Goal: Transaction & Acquisition: Register for event/course

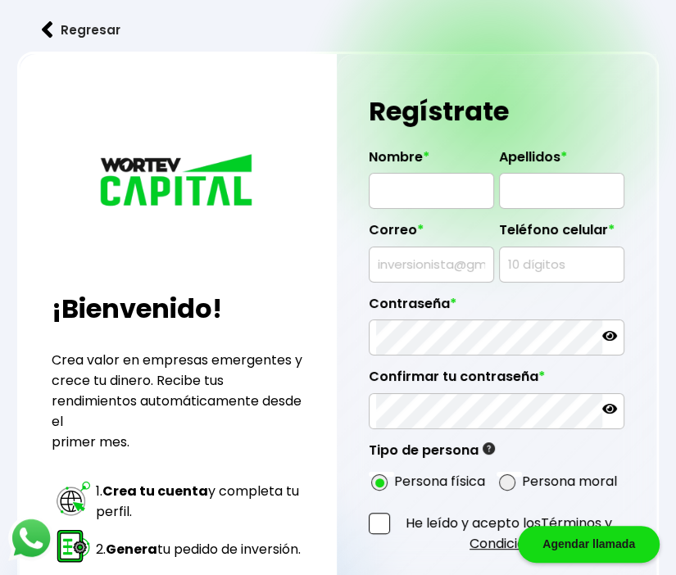
scroll to position [287, 0]
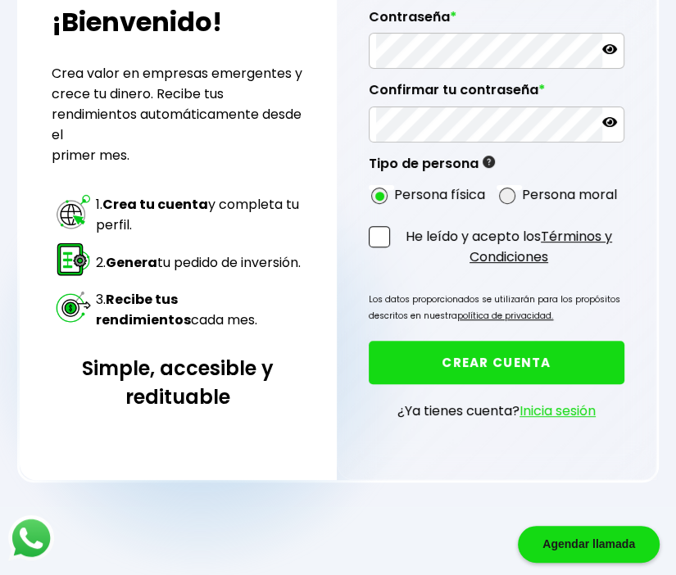
click at [600, 554] on div "Agendar llamada" at bounding box center [589, 544] width 142 height 37
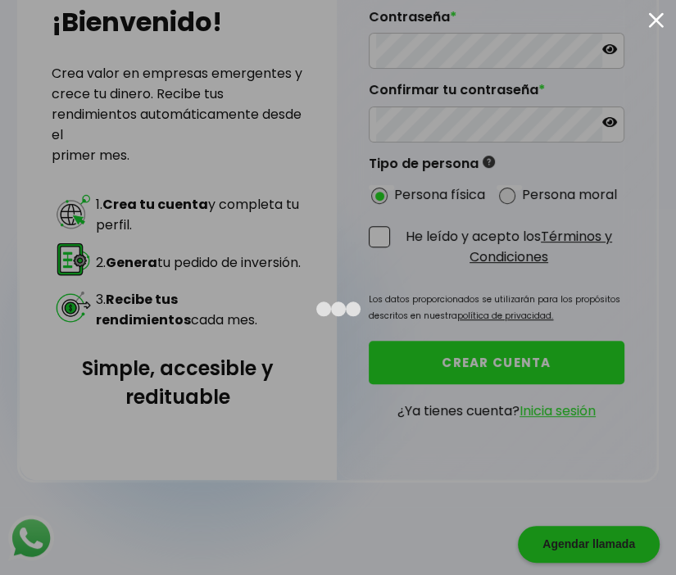
click at [654, 18] on div at bounding box center [656, 20] width 16 height 16
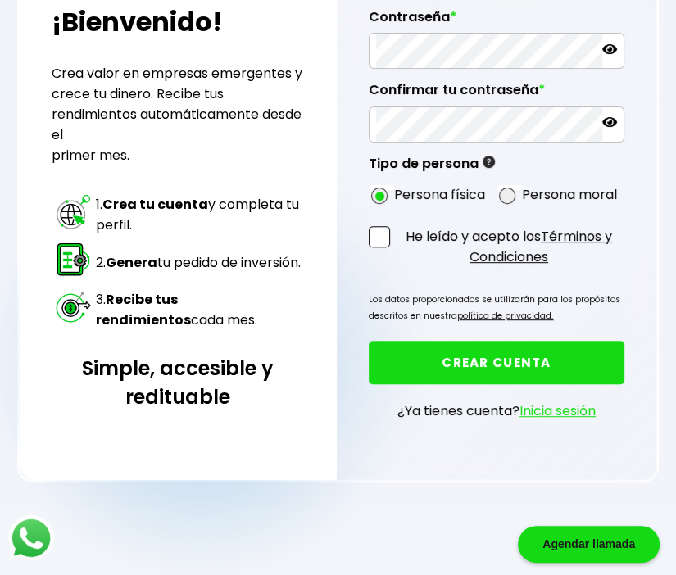
click at [398, 495] on div "Regresar ¡Bienvenido! Crea valor en empresas emergentes y crece tu dinero. Reci…" at bounding box center [338, 110] width 676 height 794
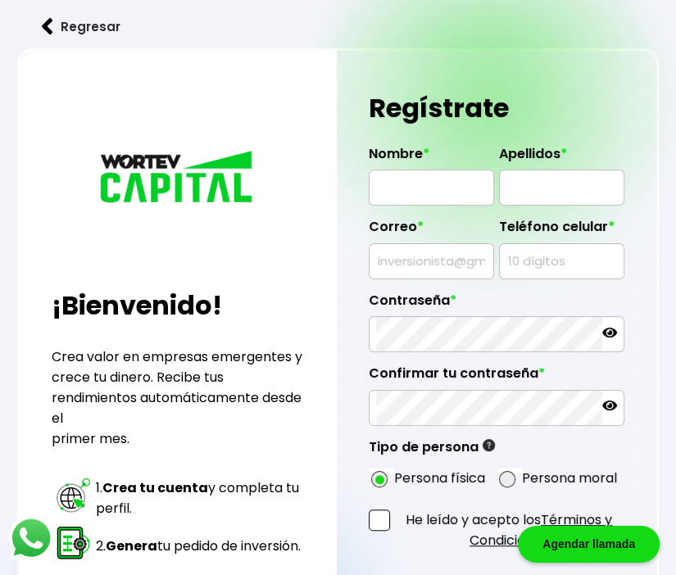
scroll to position [0, 0]
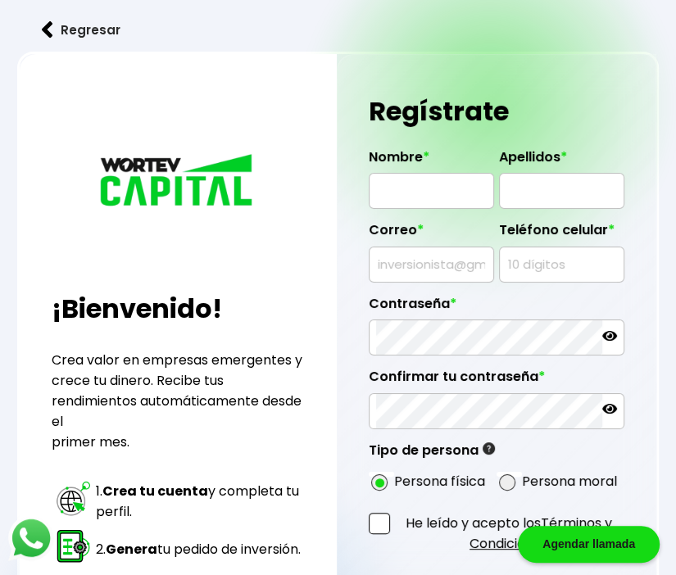
click at [69, 34] on button "Regresar" at bounding box center [81, 29] width 128 height 43
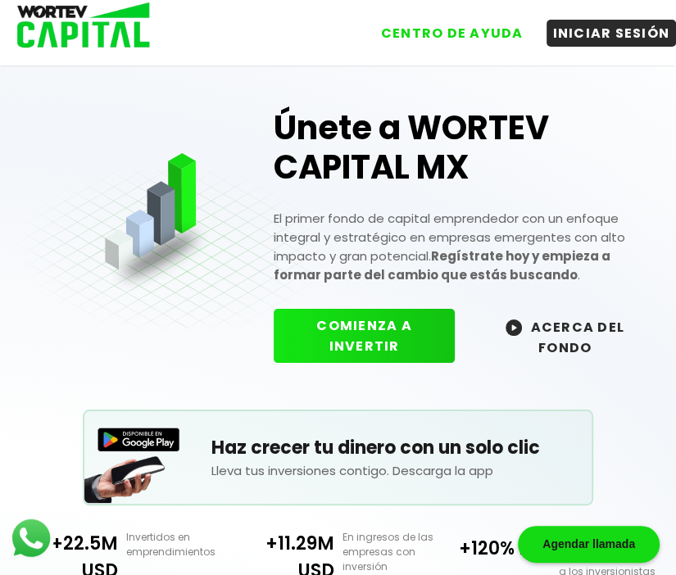
click at [619, 169] on h1 "Únete a WORTEV CAPITAL MX" at bounding box center [466, 147] width 385 height 79
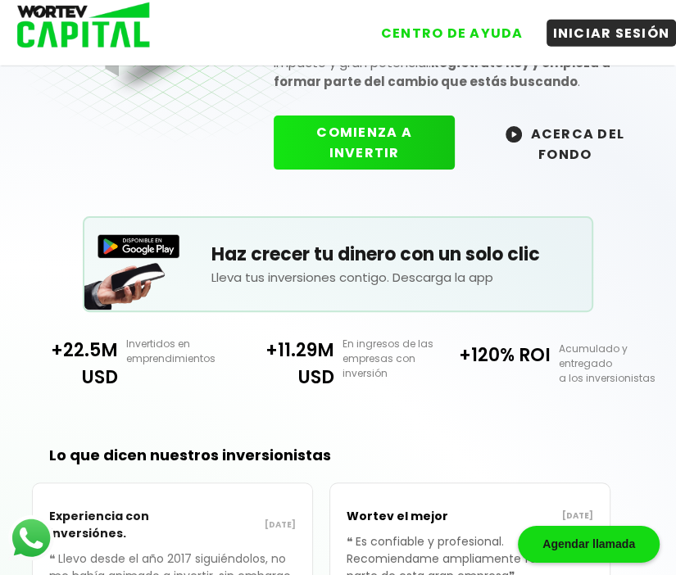
scroll to position [48, 0]
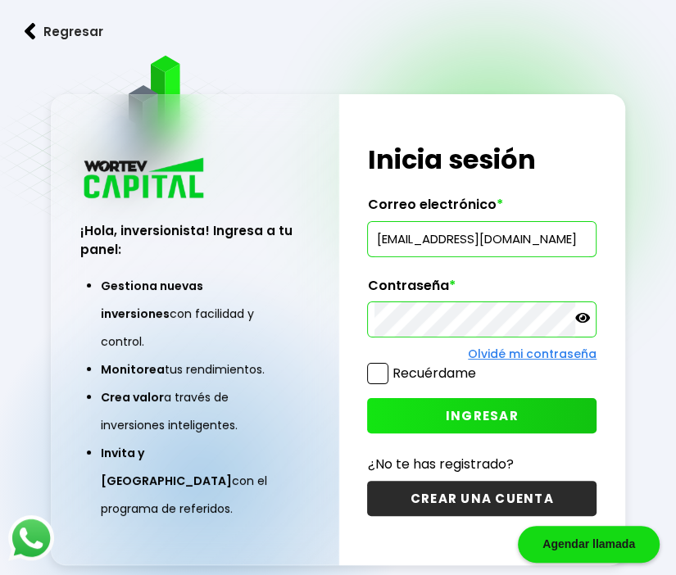
click at [636, 251] on div "Regresar ¡Hola, inversionista! Ingresa a tu panel: Gestiona nuevas inversiones …" at bounding box center [338, 328] width 676 height 657
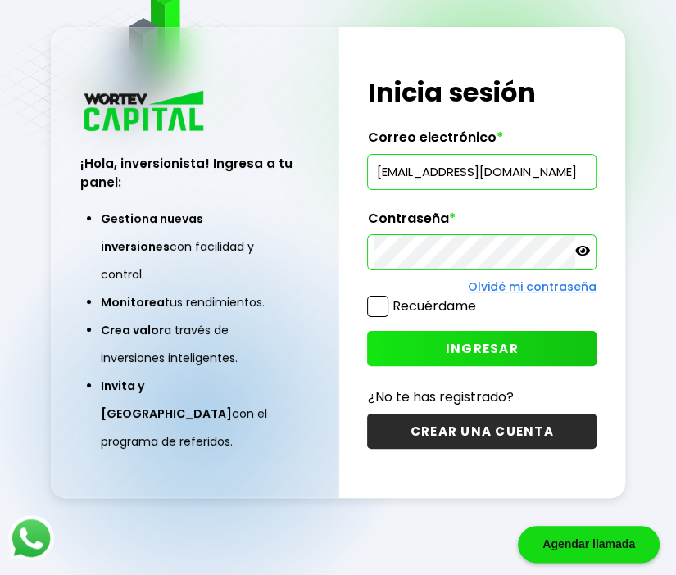
scroll to position [82, 0]
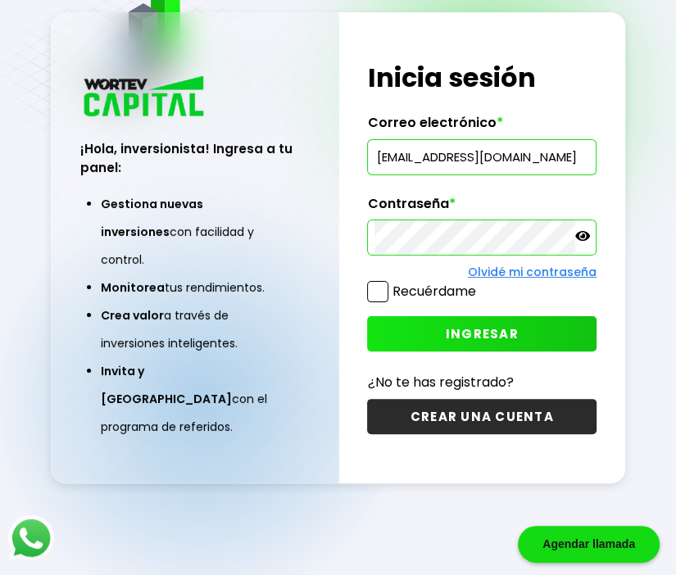
click at [488, 330] on span "INGRESAR" at bounding box center [482, 333] width 73 height 17
click at [499, 324] on button "INGRESAR" at bounding box center [481, 333] width 229 height 35
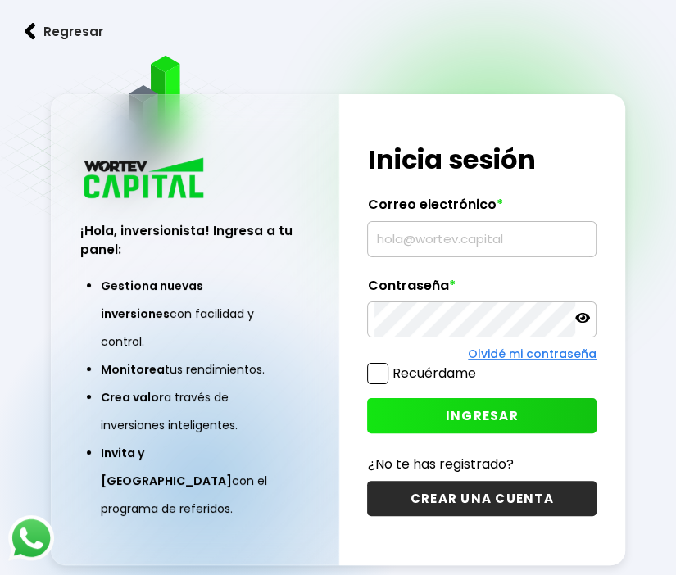
type input "[EMAIL_ADDRESS][DOMAIN_NAME]"
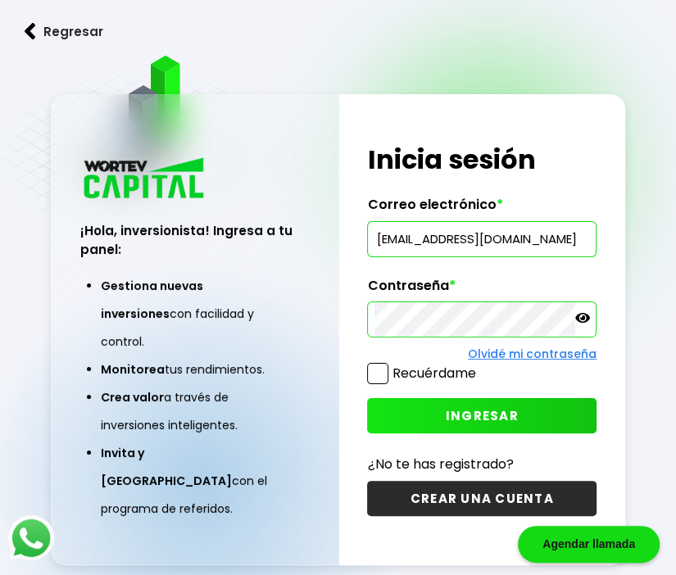
click at [471, 493] on button "CREAR UNA CUENTA" at bounding box center [481, 498] width 229 height 35
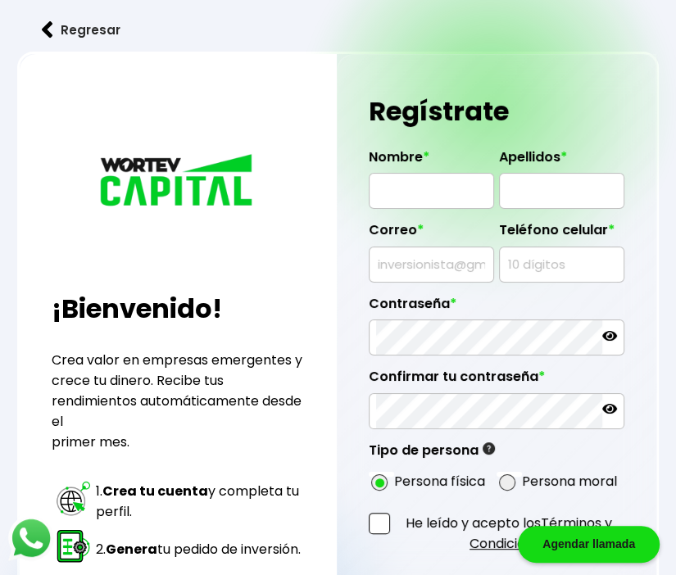
radio input "true"
type input "297"
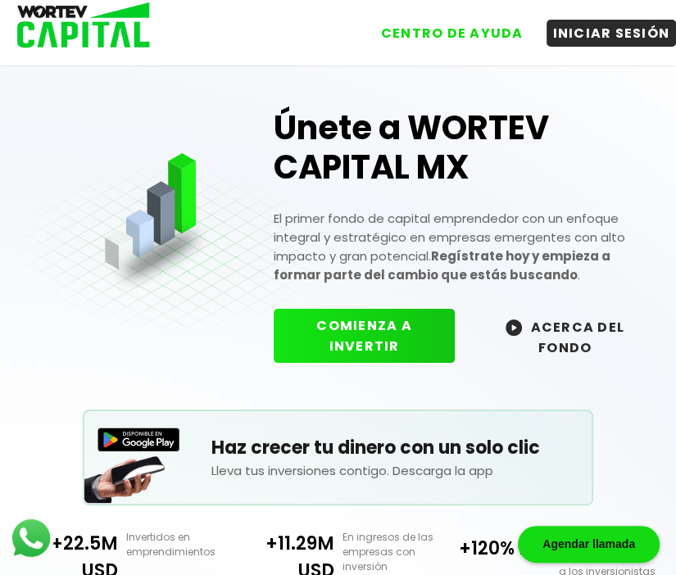
click at [103, 11] on img at bounding box center [78, 26] width 156 height 53
click at [114, 41] on img at bounding box center [78, 26] width 156 height 53
click at [150, 34] on img at bounding box center [78, 26] width 156 height 53
click at [112, 29] on img at bounding box center [78, 26] width 156 height 53
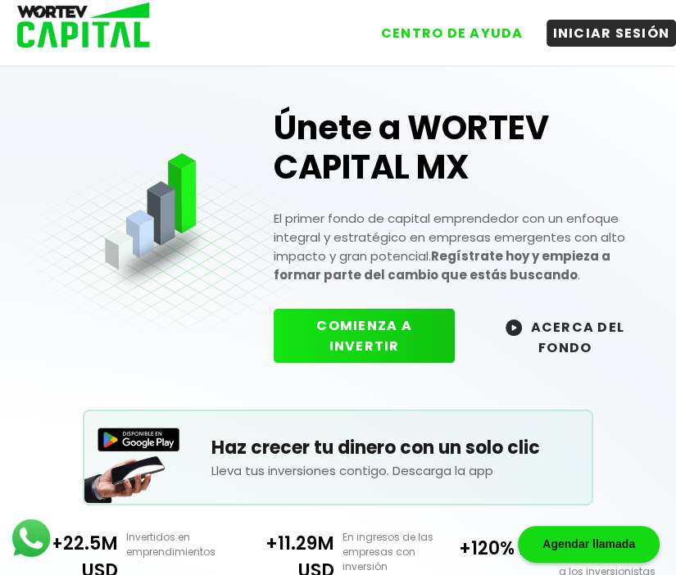
click at [113, 27] on img at bounding box center [78, 26] width 156 height 53
drag, startPoint x: 109, startPoint y: 32, endPoint x: 130, endPoint y: 42, distance: 23.5
click at [109, 31] on img at bounding box center [78, 26] width 156 height 53
click at [119, 22] on img at bounding box center [78, 26] width 156 height 53
click at [108, 34] on img at bounding box center [78, 26] width 156 height 53
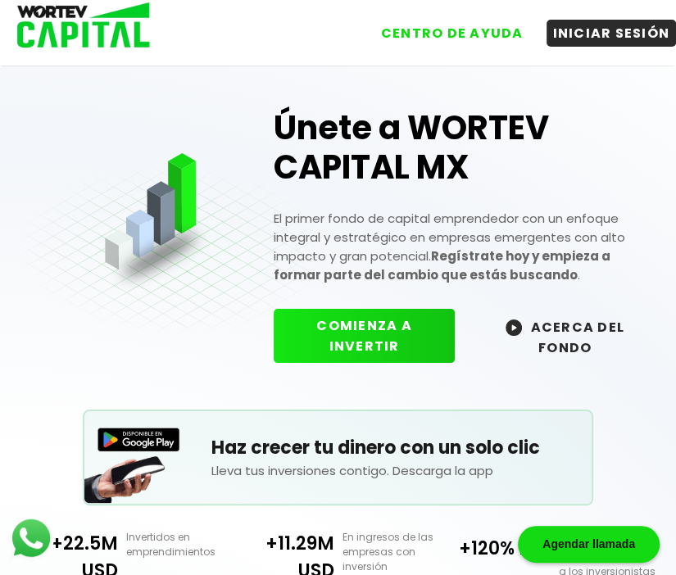
click at [107, 34] on img at bounding box center [78, 26] width 156 height 53
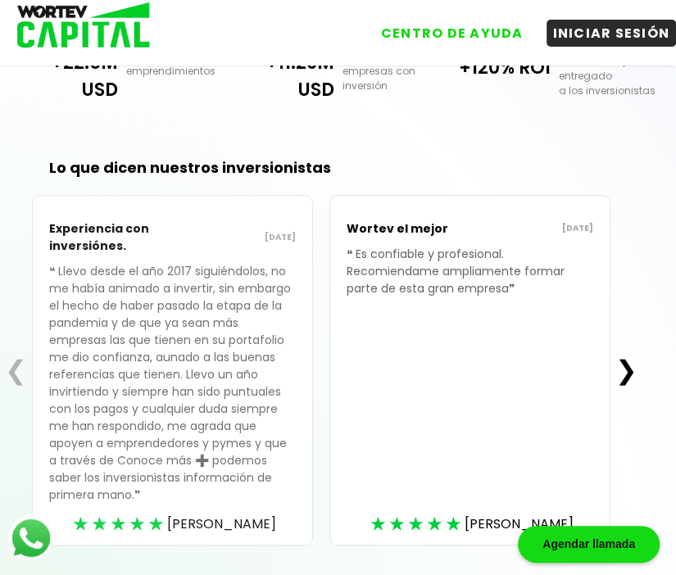
click at [428, 147] on div "Lo que dicen nuestros inversionistas ❮ Experiencia con inversiónes. 18/08/2025 …" at bounding box center [321, 378] width 642 height 500
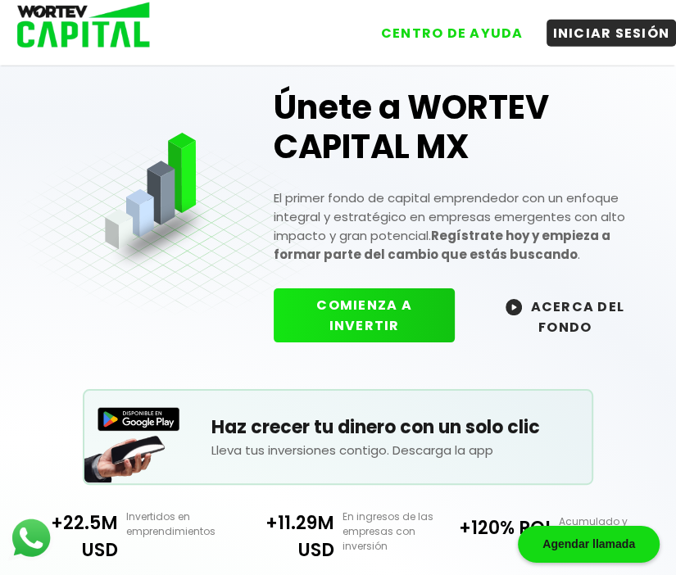
scroll to position [0, 0]
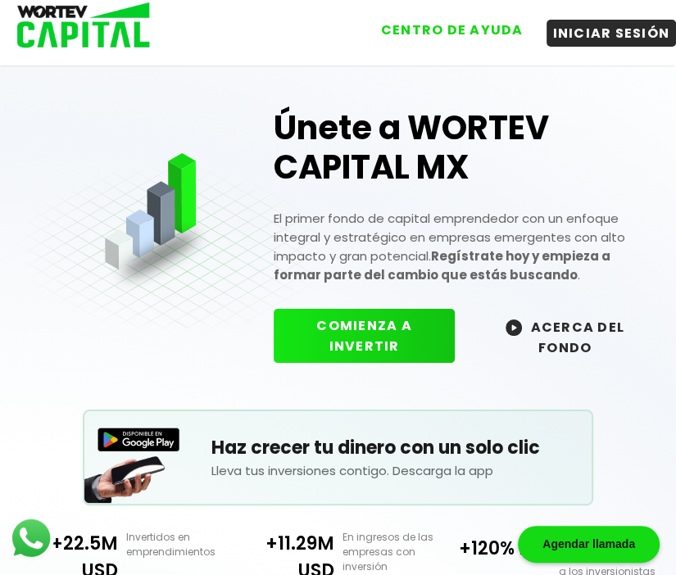
click at [478, 25] on button "CENTRO DE AYUDA" at bounding box center [452, 29] width 156 height 27
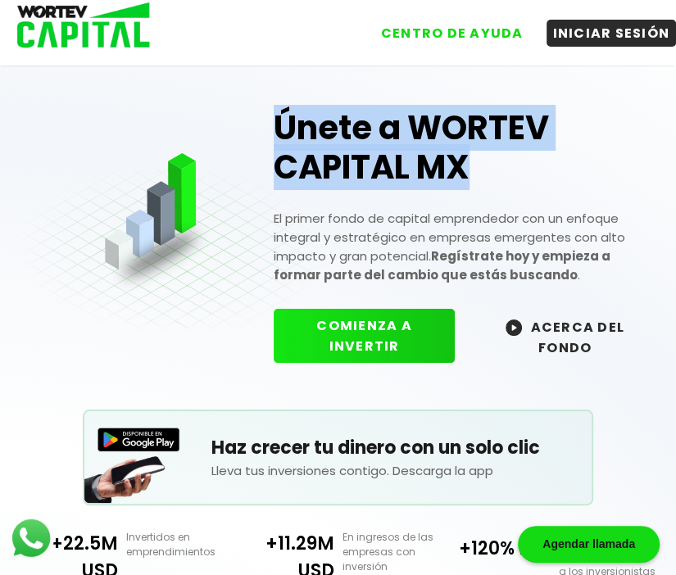
drag, startPoint x: 290, startPoint y: 123, endPoint x: 561, endPoint y: 160, distance: 273.7
click at [561, 160] on div "Únete a WORTEV CAPITAL MX El primer fondo de capital emprendedor con un enfoque…" at bounding box center [466, 225] width 418 height 311
copy h1 "Únete a WORTEV CAPITAL MX"
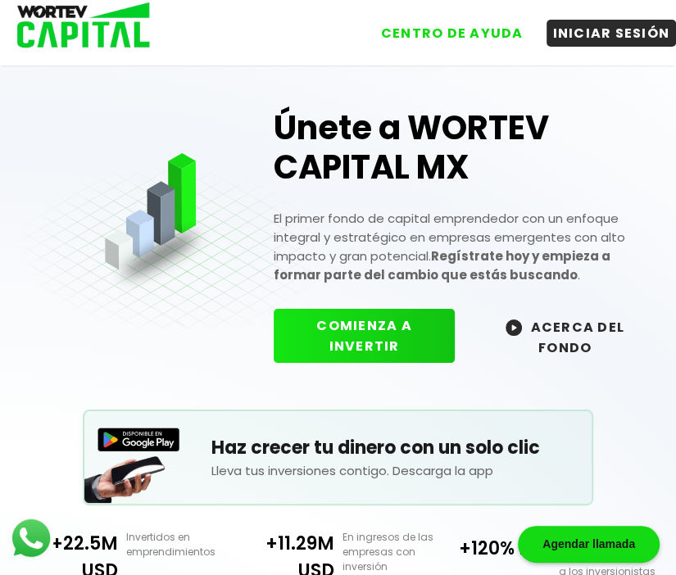
click at [480, 238] on p "El primer fondo de capital emprendedor con un enfoque integral y estratégico en…" at bounding box center [466, 246] width 385 height 75
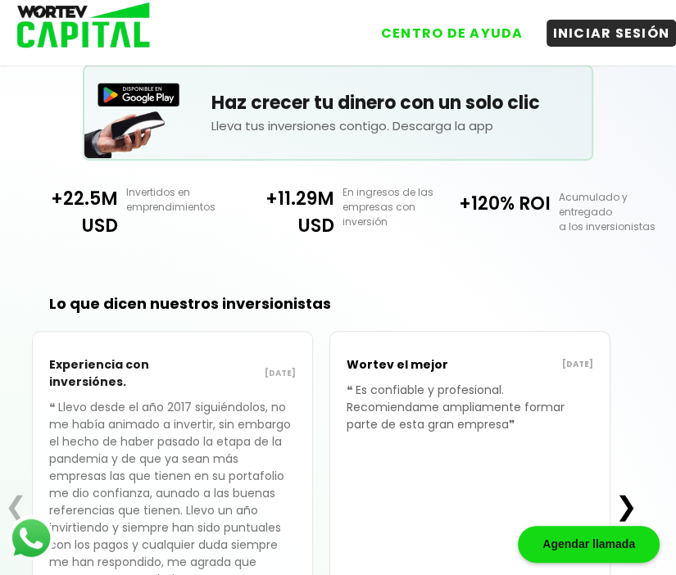
scroll to position [346, 0]
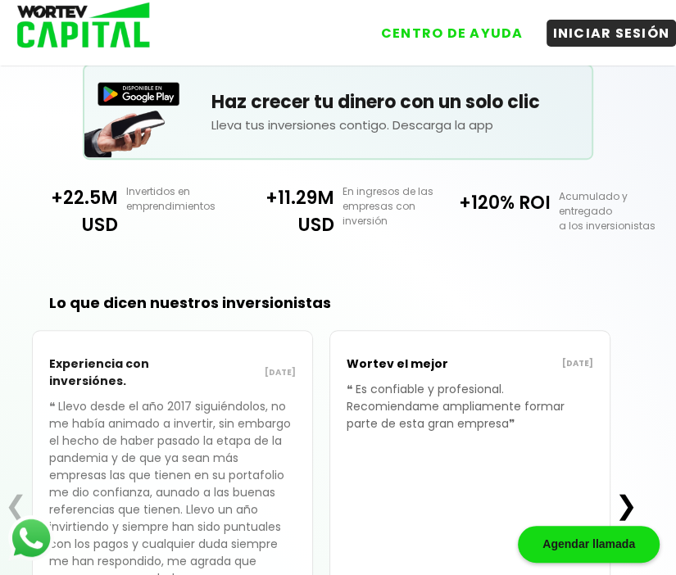
click at [581, 273] on div "Lo que dicen nuestros inversionistas ❮ Experiencia con inversiónes. 18/08/2025 …" at bounding box center [321, 513] width 642 height 500
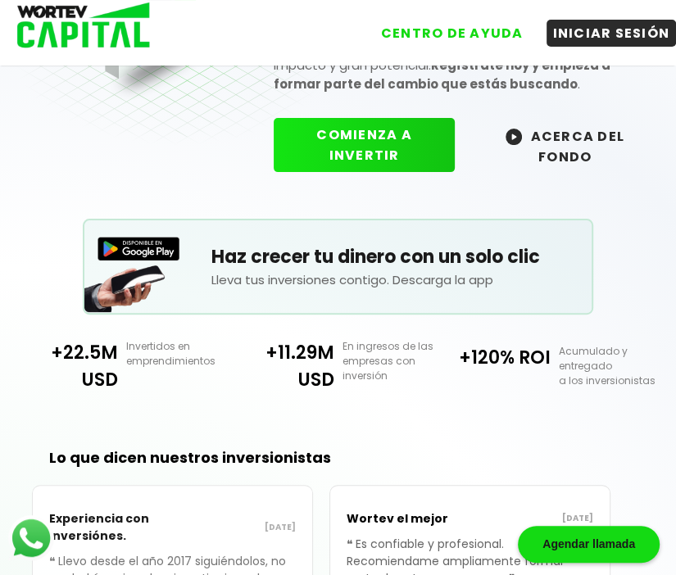
scroll to position [86, 0]
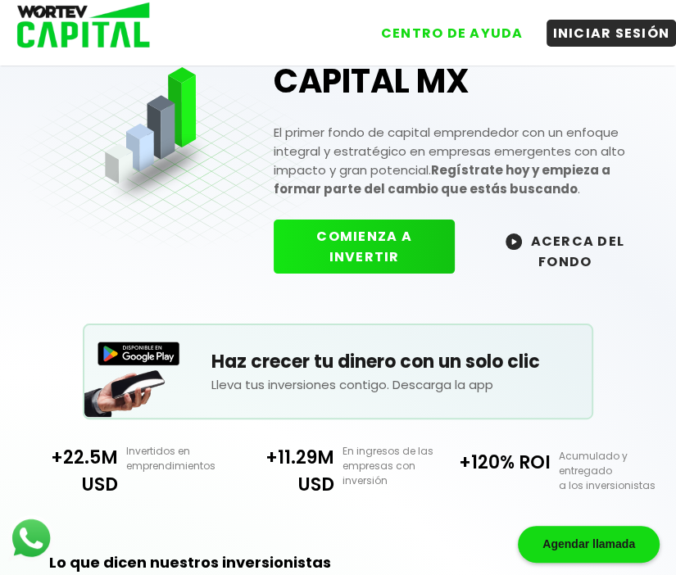
click at [369, 250] on button "COMIENZA A INVERTIR" at bounding box center [364, 247] width 181 height 54
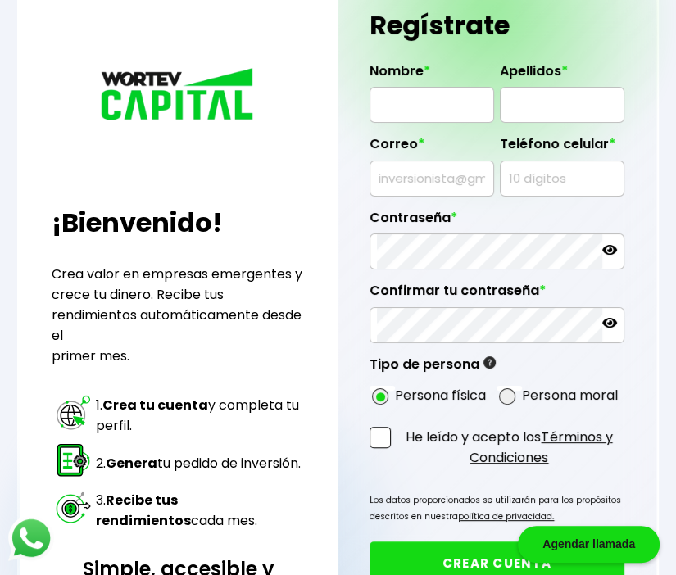
radio input "true"
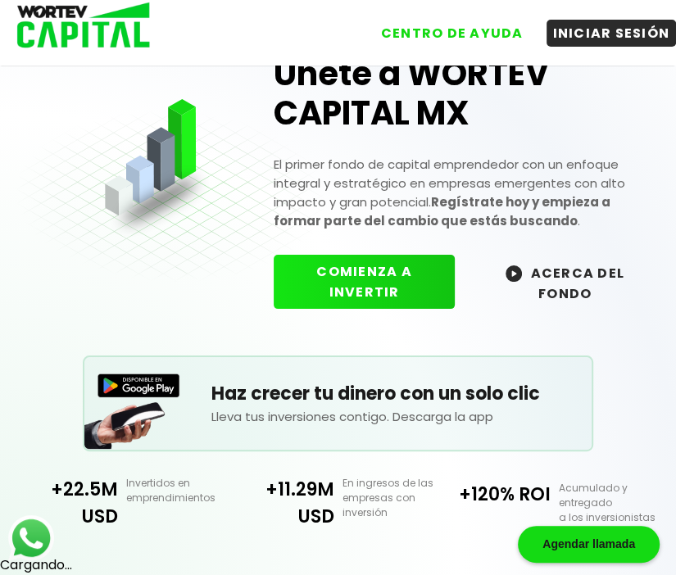
scroll to position [52, 0]
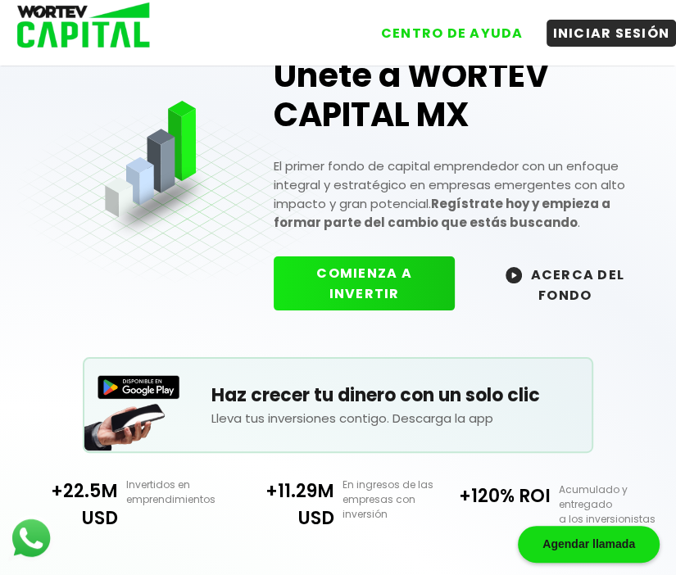
click at [576, 293] on button "ACERCA DEL FONDO" at bounding box center [565, 284] width 188 height 56
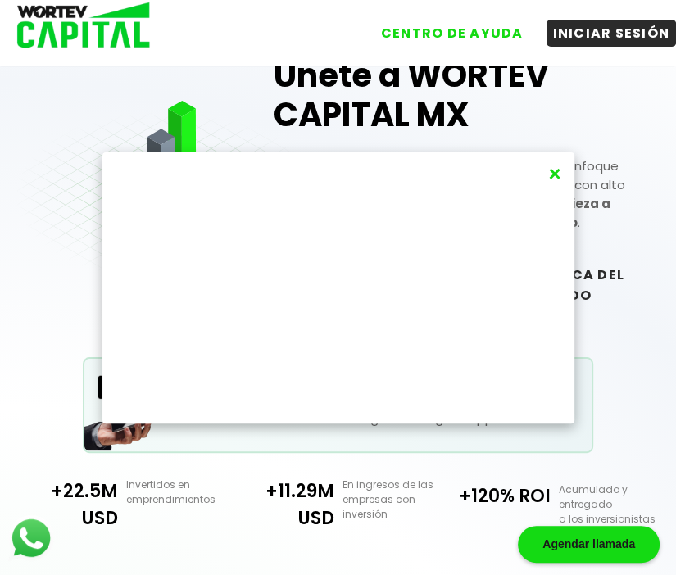
click at [551, 170] on button "×" at bounding box center [554, 174] width 22 height 27
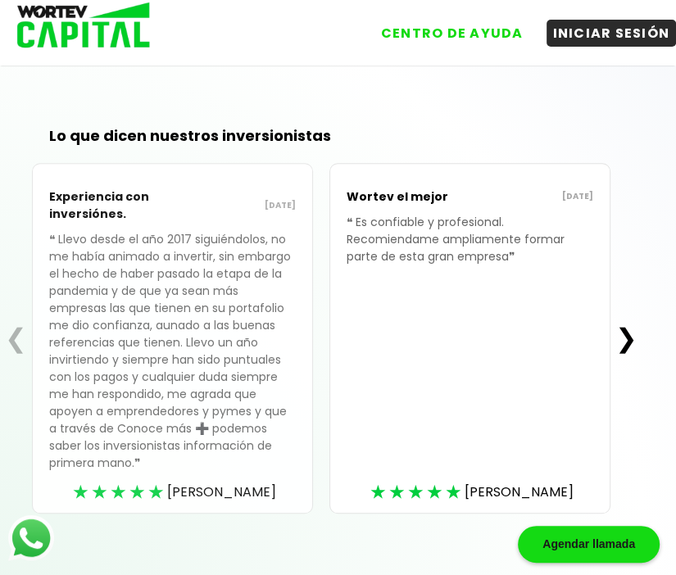
scroll to position [0, 0]
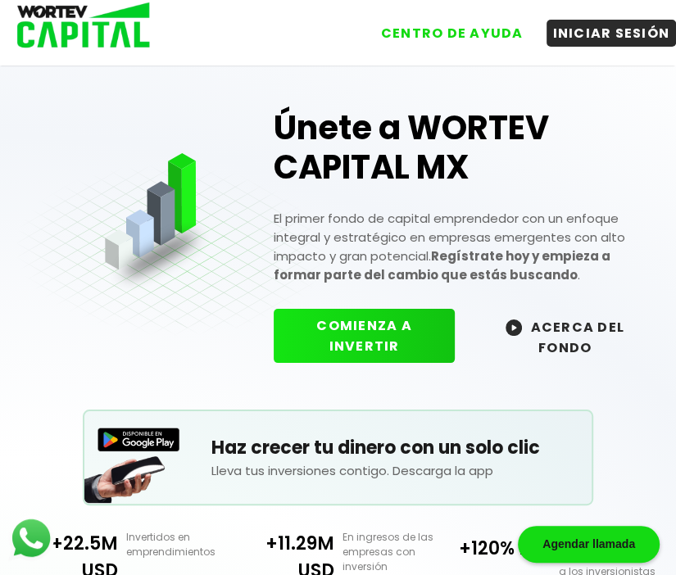
click at [562, 343] on button "ACERCA DEL FONDO" at bounding box center [565, 337] width 188 height 56
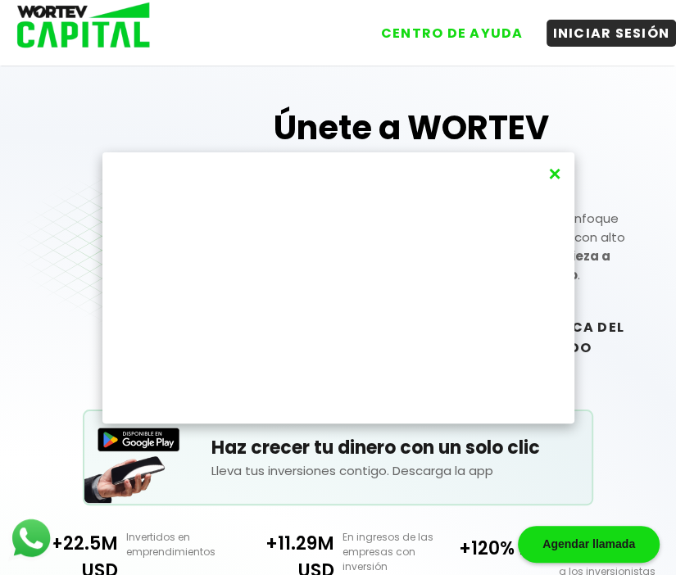
click at [84, 27] on img at bounding box center [78, 26] width 156 height 53
click at [127, 48] on img at bounding box center [78, 26] width 156 height 53
click at [126, 43] on img at bounding box center [78, 26] width 156 height 53
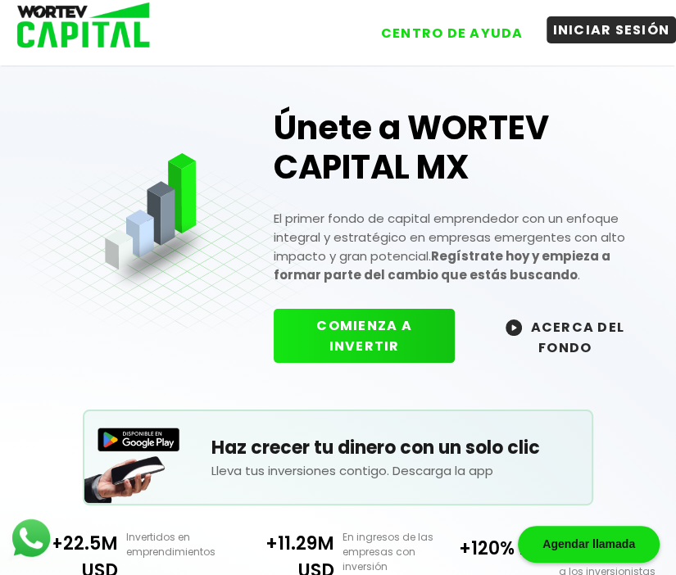
click at [612, 38] on button "INICIAR SESIÓN" at bounding box center [611, 29] width 130 height 27
